Goal: Find specific page/section: Find specific page/section

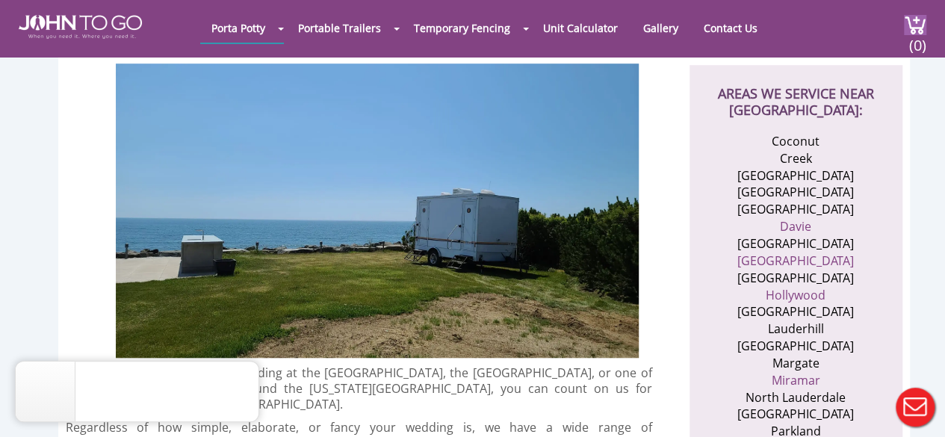
scroll to position [527, 0]
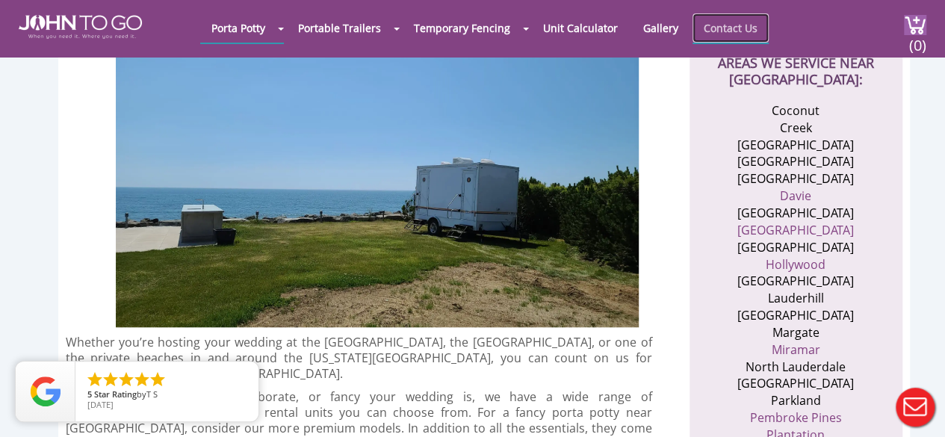
click at [709, 24] on link "Contact Us" at bounding box center [731, 27] width 76 height 29
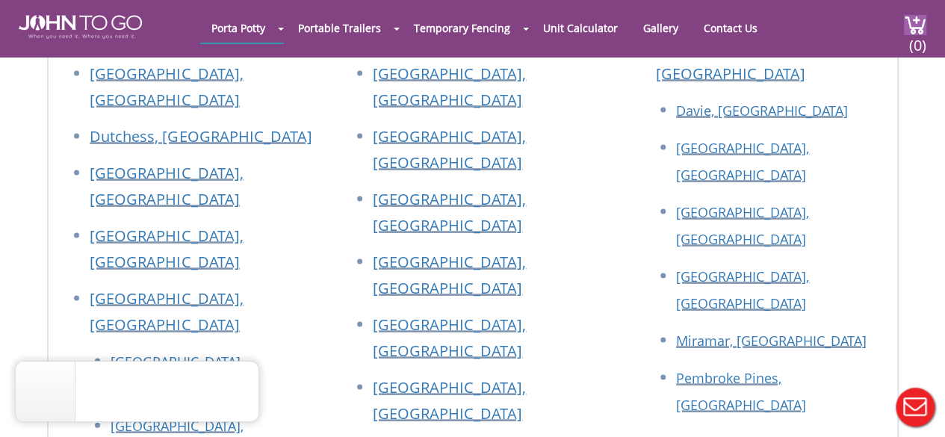
scroll to position [1366, 0]
